Goal: Information Seeking & Learning: Learn about a topic

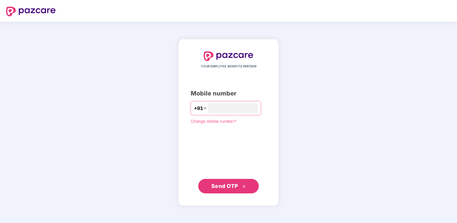
type input "**********"
click at [234, 191] on button "Send OTP" at bounding box center [228, 186] width 61 height 15
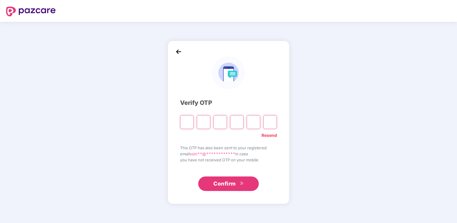
paste input "*"
type input "*"
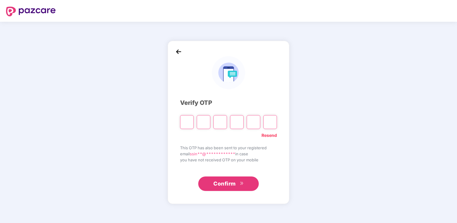
type input "*"
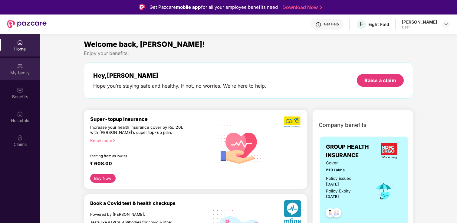
click at [25, 71] on div "My family" at bounding box center [20, 73] width 40 height 6
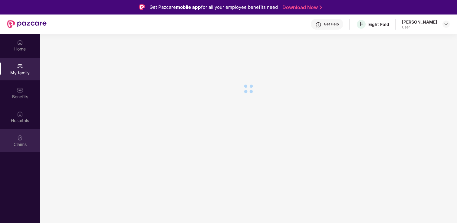
click at [22, 139] on img at bounding box center [20, 138] width 6 height 6
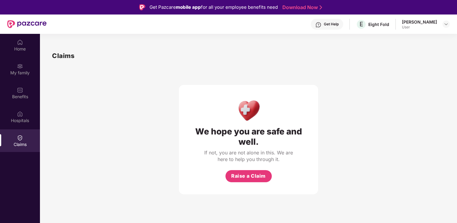
click at [22, 139] on img at bounding box center [20, 138] width 6 height 6
click at [338, 22] on div "Get Help" at bounding box center [331, 24] width 15 height 5
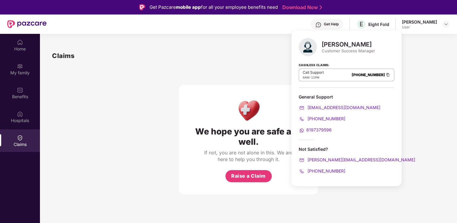
click at [221, 84] on div "We hope you are safe and well. If not, you are not alone in this. We are here t…" at bounding box center [248, 128] width 139 height 134
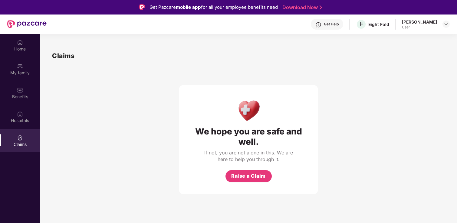
click at [427, 23] on div "[PERSON_NAME]" at bounding box center [419, 22] width 35 height 6
click at [26, 73] on div "My family" at bounding box center [20, 73] width 40 height 6
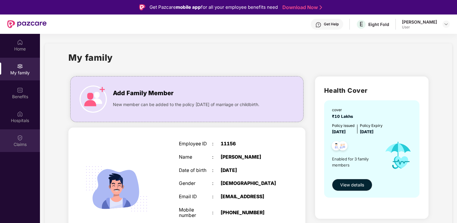
click at [22, 141] on div "Claims" at bounding box center [20, 141] width 40 height 23
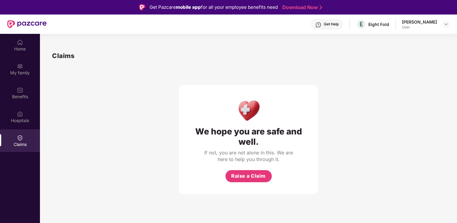
scroll to position [6, 0]
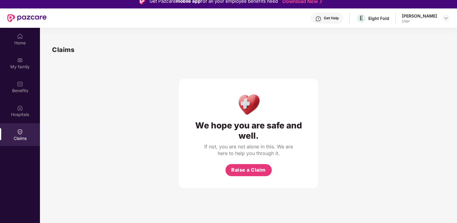
click at [335, 14] on div "Get Help" at bounding box center [327, 18] width 32 height 11
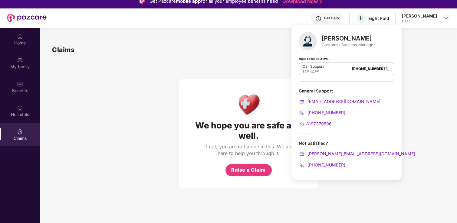
click at [335, 14] on div "Get Help" at bounding box center [327, 18] width 32 height 11
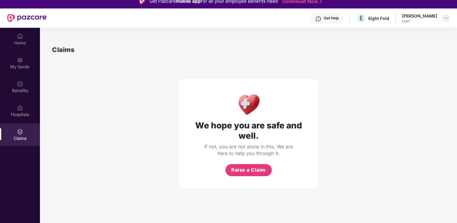
click at [445, 18] on img at bounding box center [446, 18] width 5 height 5
click at [394, 132] on div "We hope you are safe and well. If not, you are not alone in this. We are here t…" at bounding box center [248, 122] width 393 height 134
click at [22, 113] on div "Hospitals" at bounding box center [20, 115] width 40 height 6
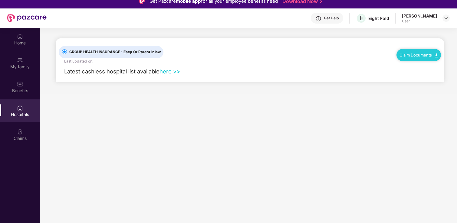
click at [416, 55] on link "Claim Documents" at bounding box center [419, 55] width 38 height 5
click at [417, 65] on link "Claim Form" at bounding box center [421, 65] width 39 height 13
click at [171, 71] on link "here >>" at bounding box center [170, 71] width 21 height 7
click at [262, 138] on main "GROUP HEALTH INSURANCE - Escp Or Parent Inlaw Last updated on . Claim Documents…" at bounding box center [248, 139] width 417 height 223
click at [412, 54] on link "Claim Documents" at bounding box center [419, 55] width 38 height 5
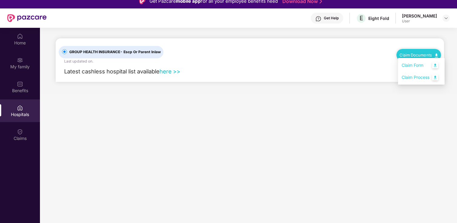
click at [332, 125] on main "GROUP HEALTH INSURANCE - Escp Or Parent Inlaw Last updated on . Claim Documents…" at bounding box center [248, 139] width 417 height 223
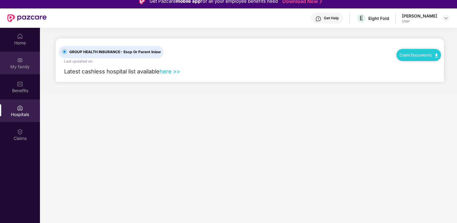
click at [21, 60] on img at bounding box center [20, 60] width 6 height 6
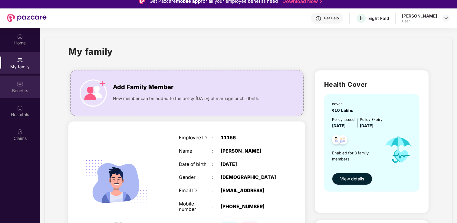
click at [21, 89] on div "Benefits" at bounding box center [20, 91] width 40 height 6
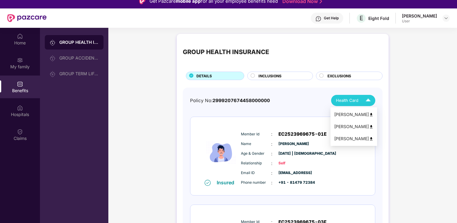
click at [367, 100] on img at bounding box center [368, 100] width 11 height 11
click at [369, 114] on img at bounding box center [371, 115] width 5 height 5
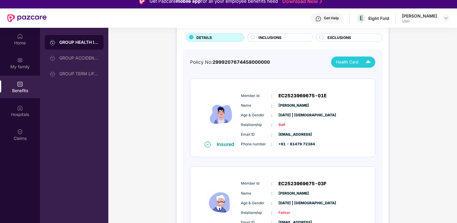
scroll to position [32, 0]
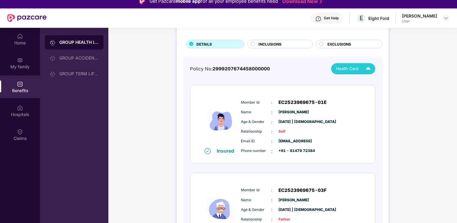
click at [359, 68] on div "Health Card" at bounding box center [355, 69] width 38 height 11
click at [354, 94] on div "[PERSON_NAME]" at bounding box center [353, 95] width 39 height 7
click at [357, 69] on span "Health Card" at bounding box center [347, 69] width 22 height 6
click at [348, 105] on div "[PERSON_NAME]" at bounding box center [353, 107] width 39 height 7
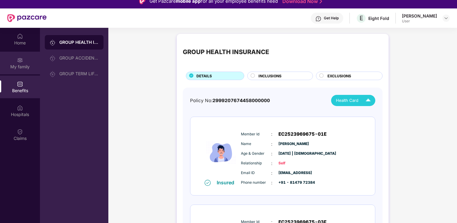
click at [19, 62] on img at bounding box center [20, 60] width 6 height 6
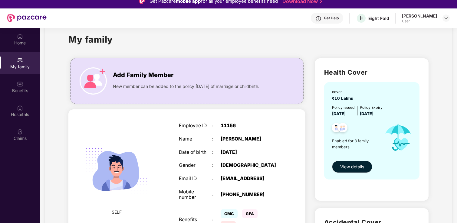
scroll to position [11, 0]
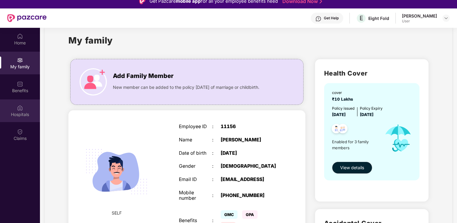
click at [22, 114] on div "Hospitals" at bounding box center [20, 115] width 40 height 6
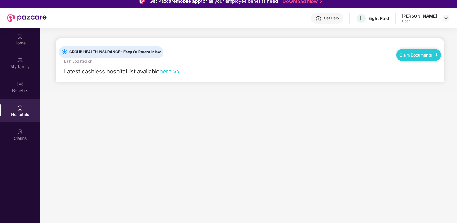
click at [171, 71] on link "here >>" at bounding box center [170, 71] width 21 height 7
click at [341, 125] on main "GROUP HEALTH INSURANCE - Escp Or Parent Inlaw Last updated on . Claim Documents…" at bounding box center [248, 139] width 417 height 223
click at [17, 39] on img at bounding box center [20, 36] width 6 height 6
